Goal: Task Accomplishment & Management: Manage account settings

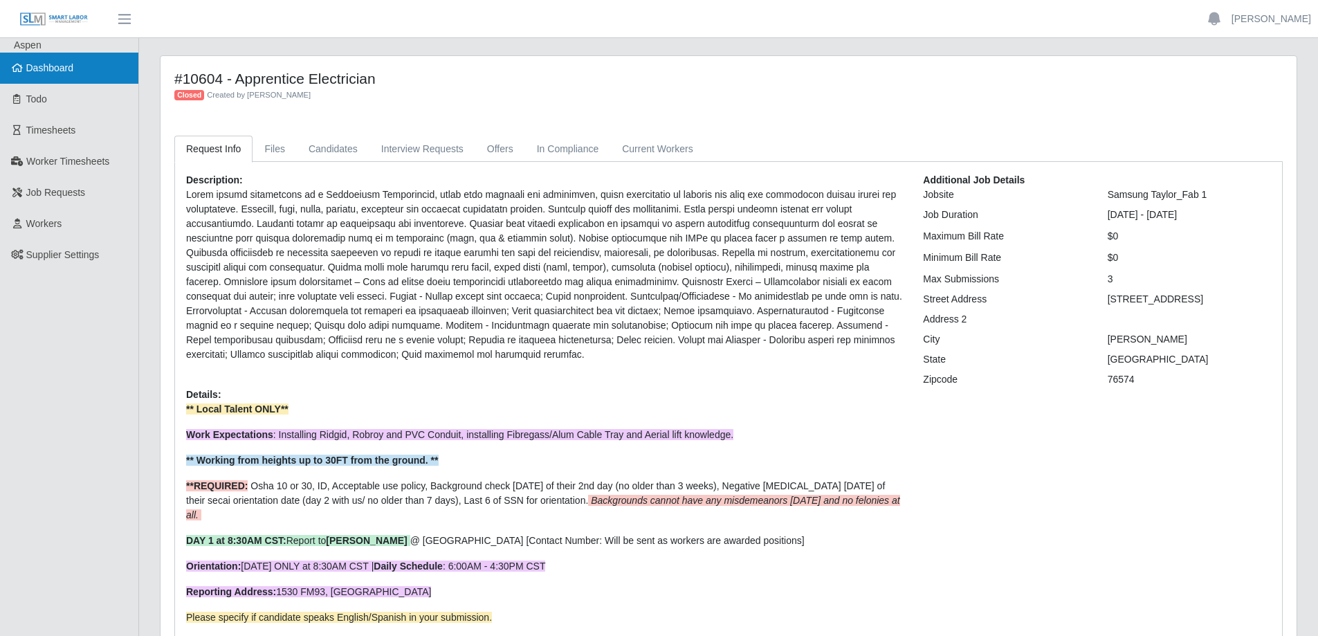
click at [72, 75] on link "Dashboard" at bounding box center [69, 68] width 138 height 31
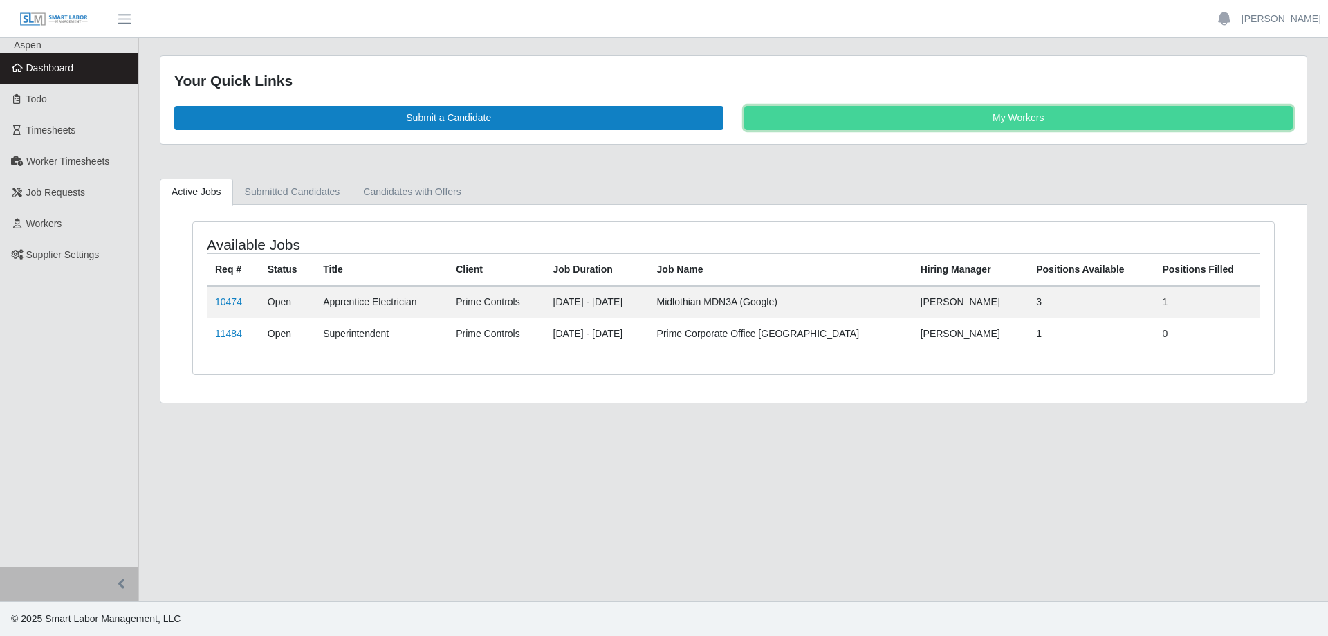
click at [983, 120] on link "My Workers" at bounding box center [1018, 118] width 549 height 24
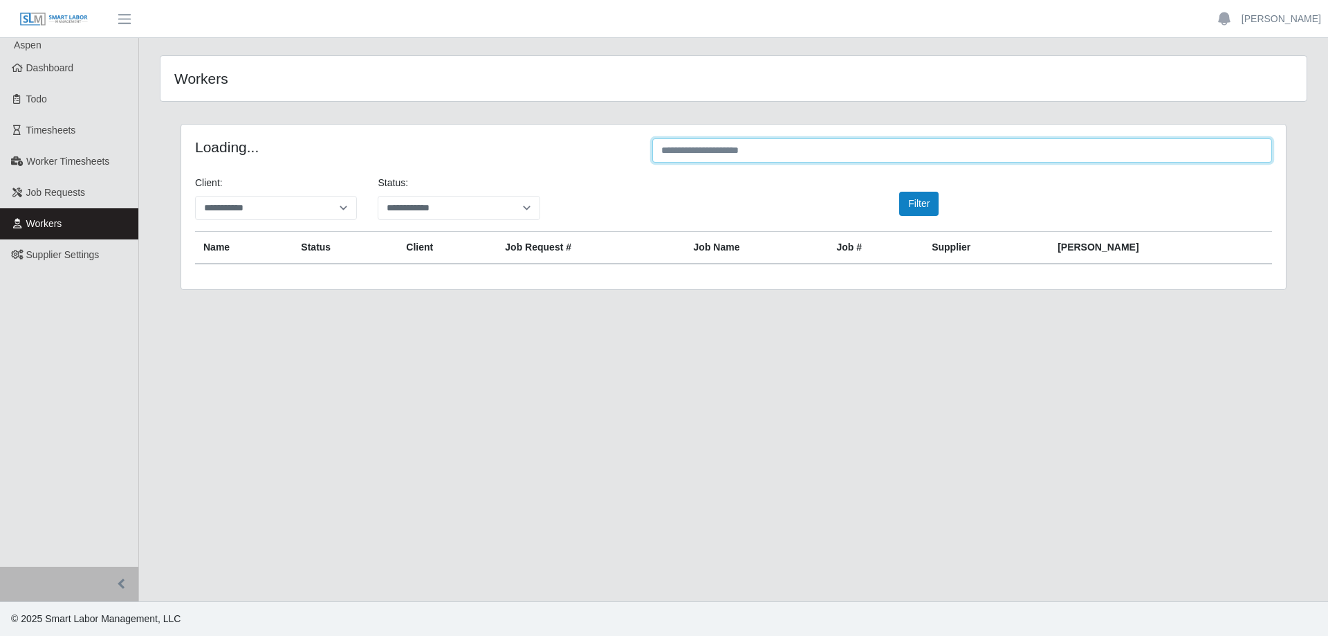
click at [754, 145] on input "text" at bounding box center [962, 150] width 620 height 24
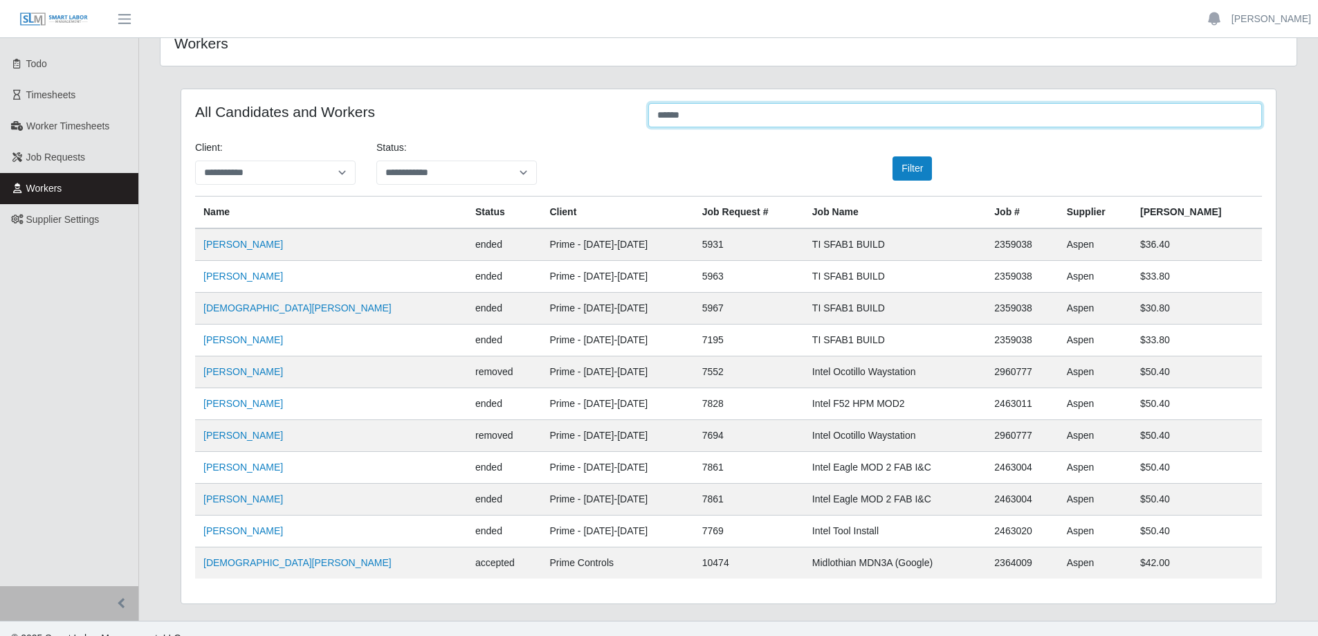
scroll to position [55, 0]
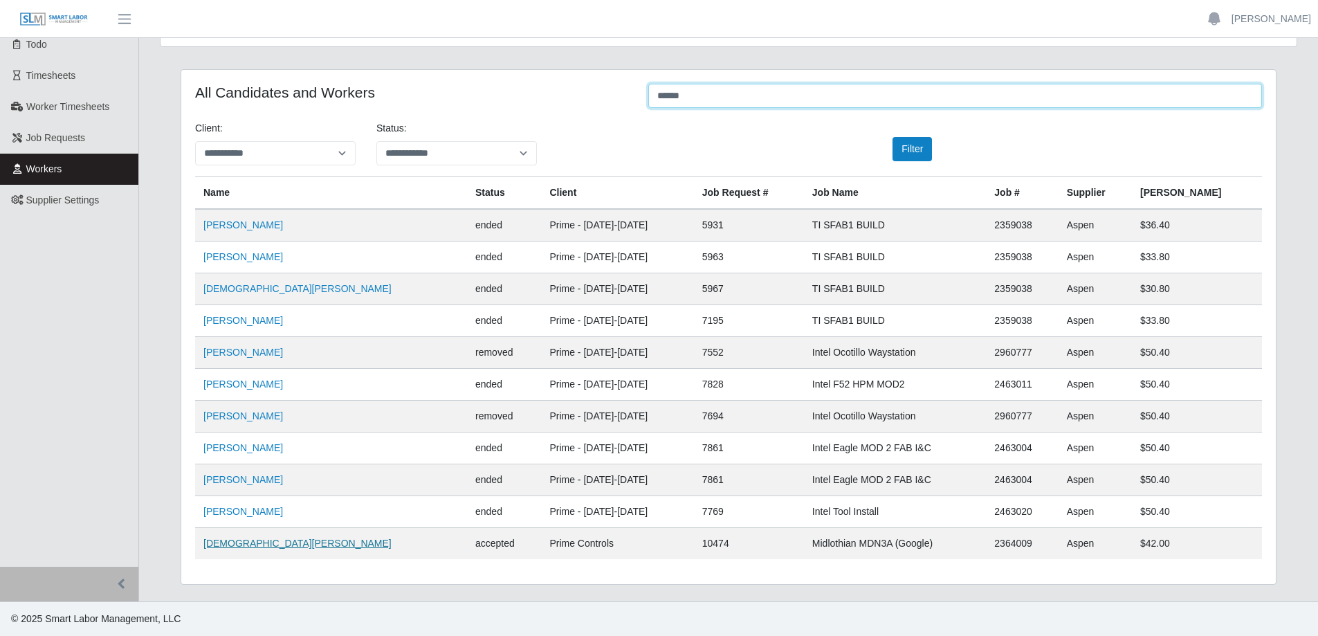
type input "*****"
click at [229, 544] on link "Jesus Nava" at bounding box center [297, 542] width 188 height 11
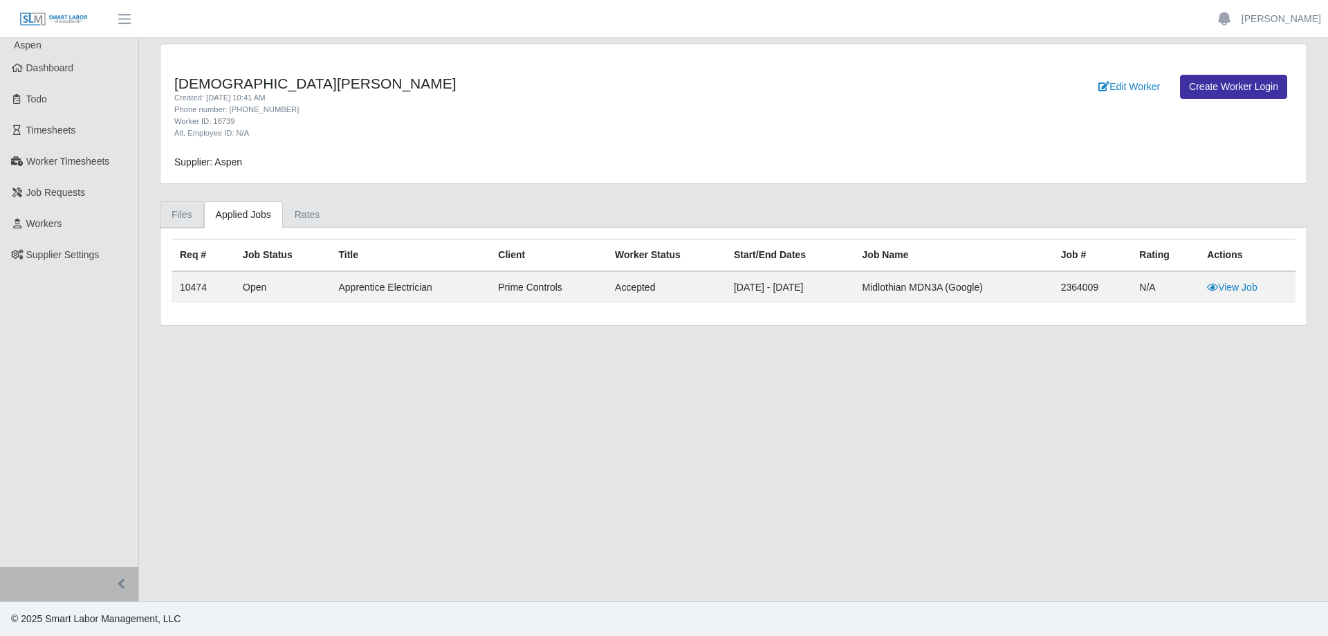
click at [190, 216] on link "Files" at bounding box center [182, 214] width 44 height 27
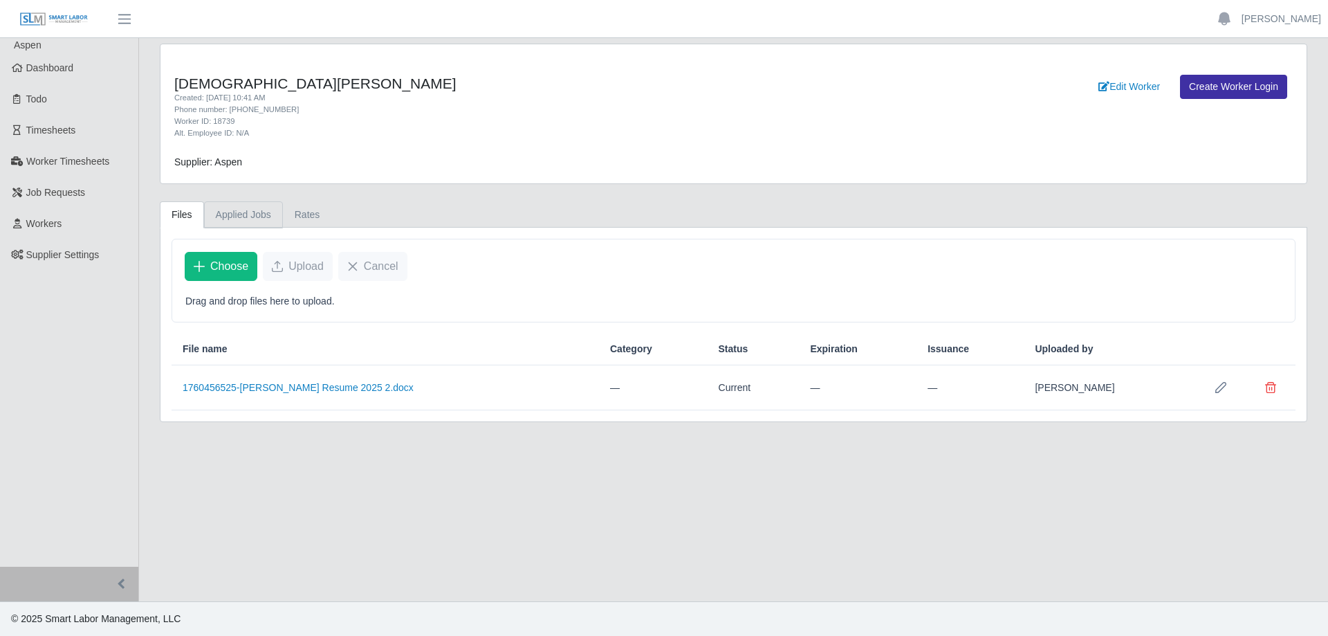
click at [264, 216] on link "Applied Jobs" at bounding box center [243, 214] width 79 height 27
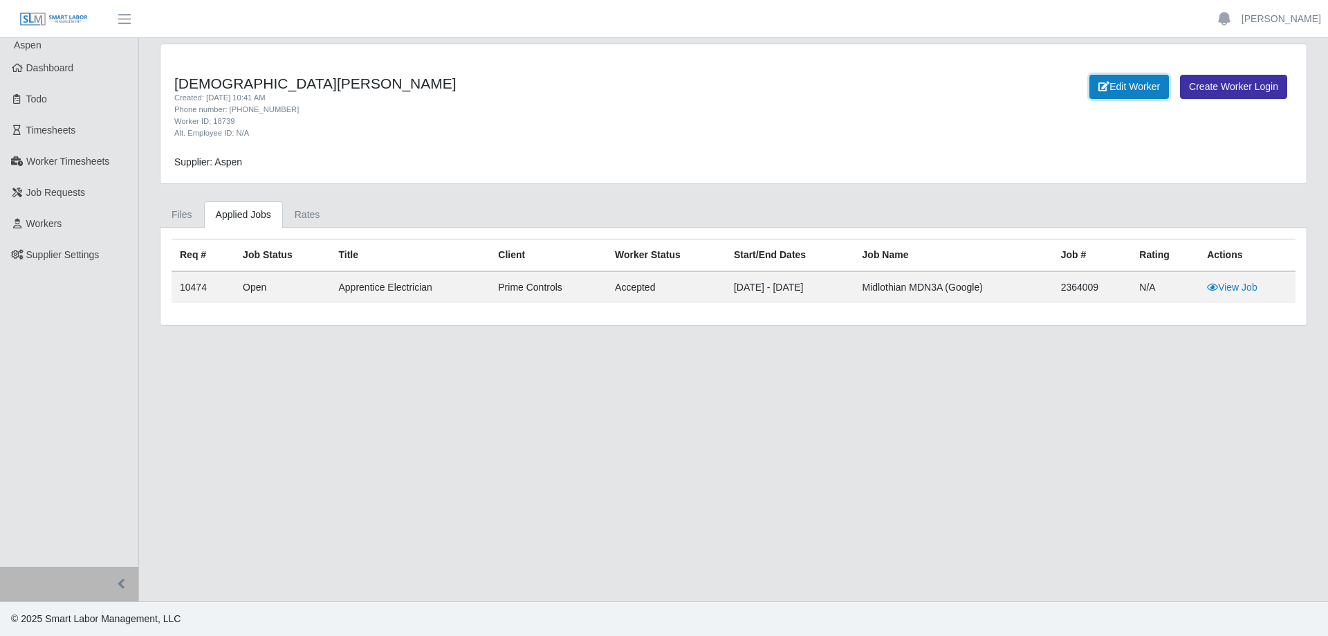
click at [1136, 84] on link "Edit Worker" at bounding box center [1129, 87] width 80 height 24
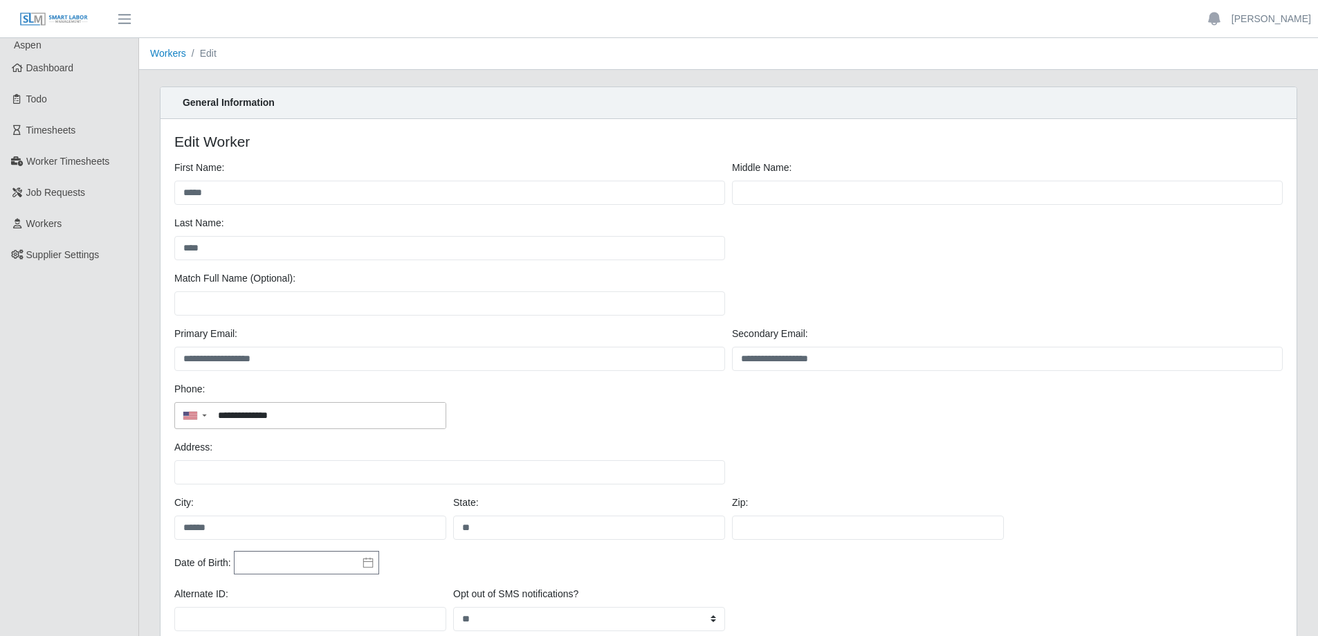
click at [207, 53] on li "Edit" at bounding box center [201, 53] width 30 height 15
click at [79, 66] on link "Dashboard" at bounding box center [69, 68] width 138 height 31
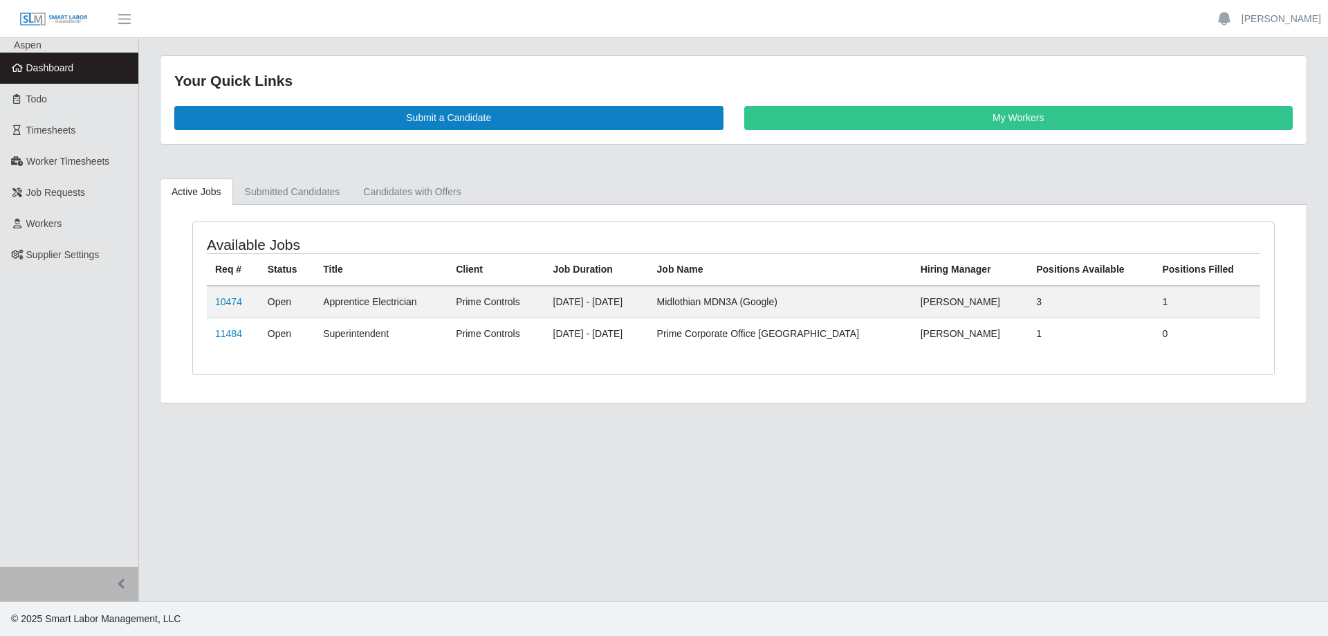
click at [73, 59] on link "Dashboard" at bounding box center [69, 68] width 138 height 31
